Goal: Information Seeking & Learning: Learn about a topic

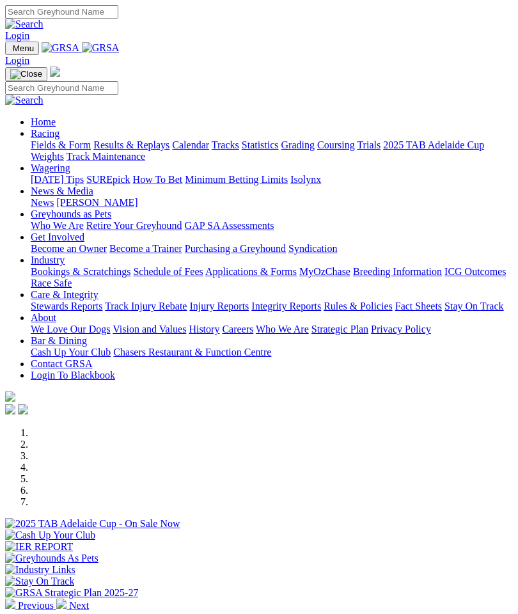
scroll to position [485, 0]
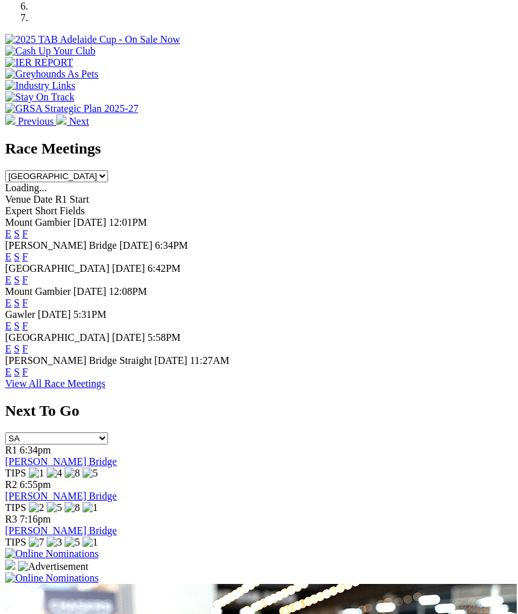
click at [28, 344] on link "F" at bounding box center [25, 349] width 6 height 11
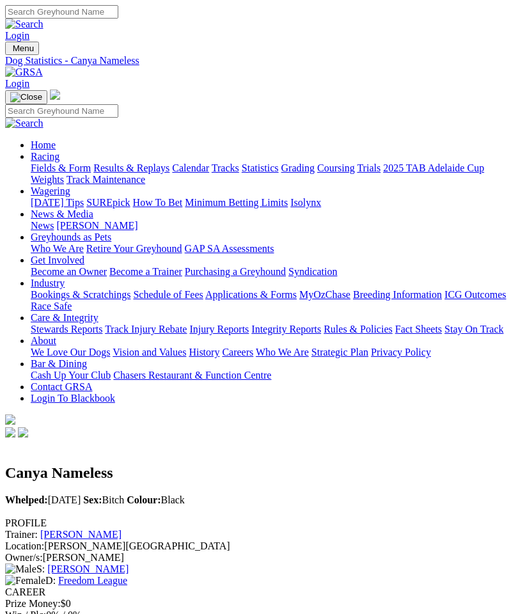
click at [127, 575] on link "Freedom League" at bounding box center [92, 580] width 69 height 11
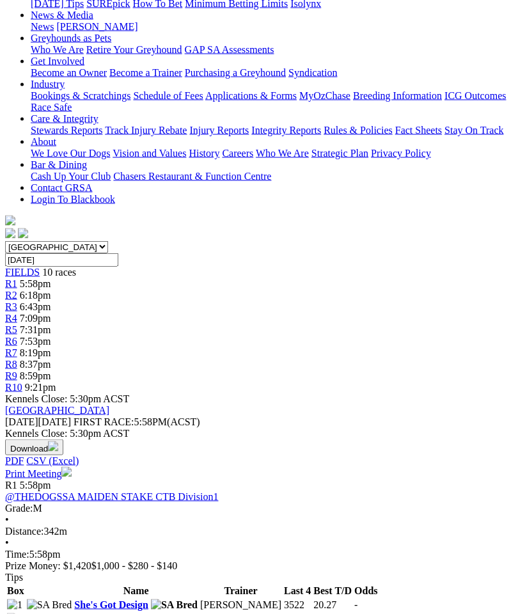
scroll to position [248, 0]
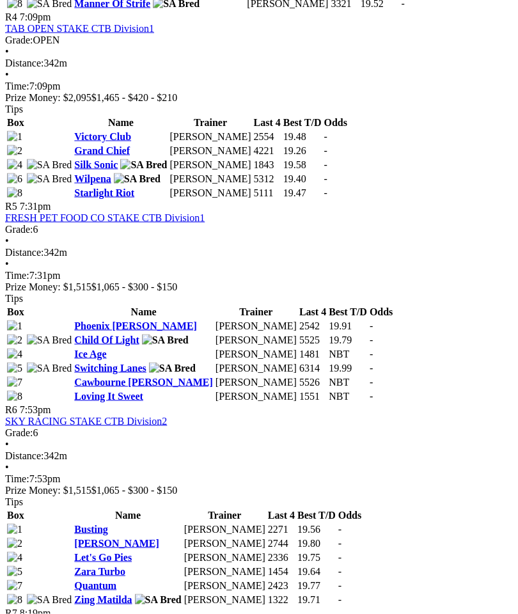
scroll to position [1307, 0]
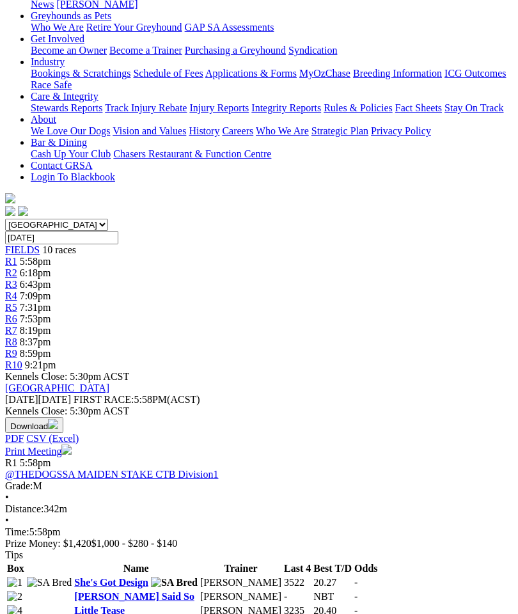
scroll to position [204, 0]
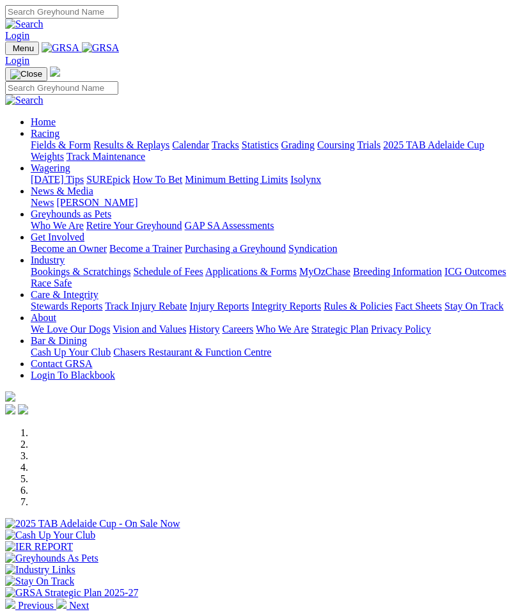
scroll to position [485, 0]
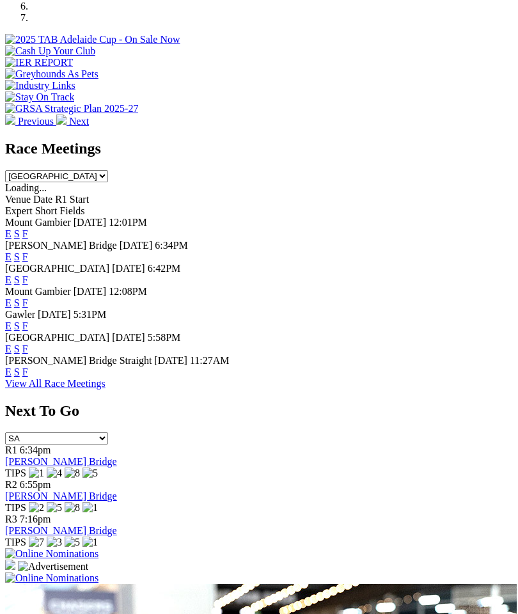
click at [28, 378] on link "F" at bounding box center [25, 372] width 6 height 11
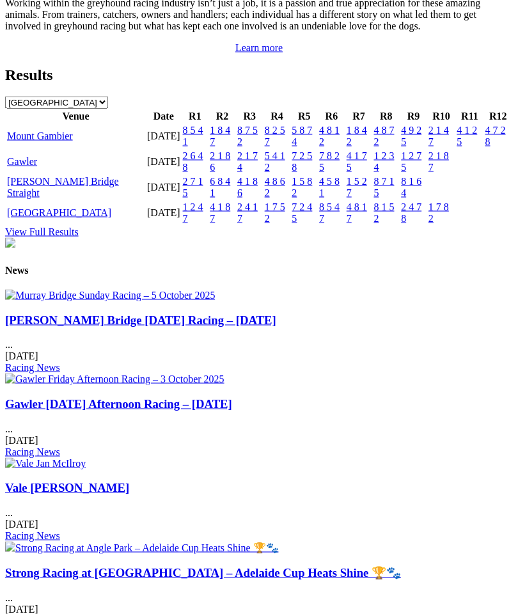
scroll to position [1458, 0]
